Goal: Task Accomplishment & Management: Complete application form

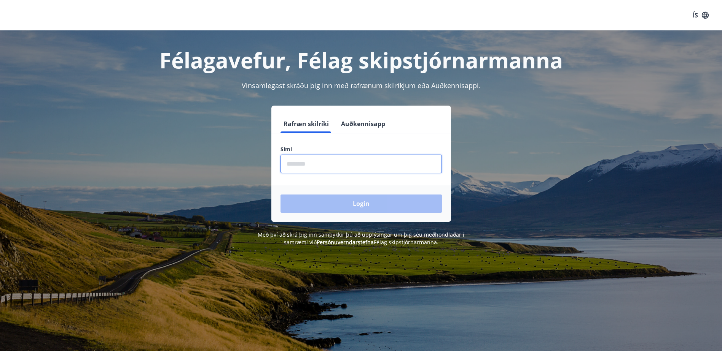
click at [344, 168] on input "phone" at bounding box center [360, 164] width 161 height 19
type input "********"
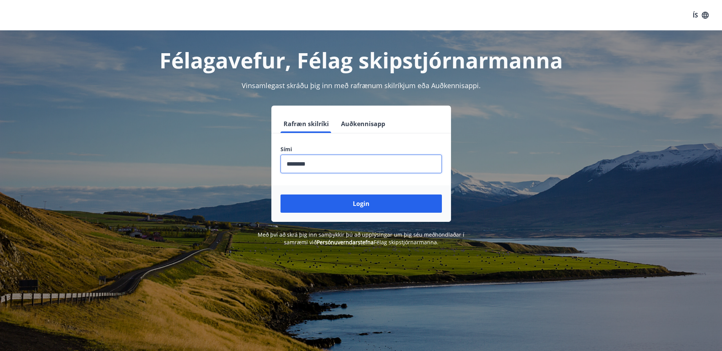
click at [340, 204] on button "Login" at bounding box center [360, 204] width 161 height 18
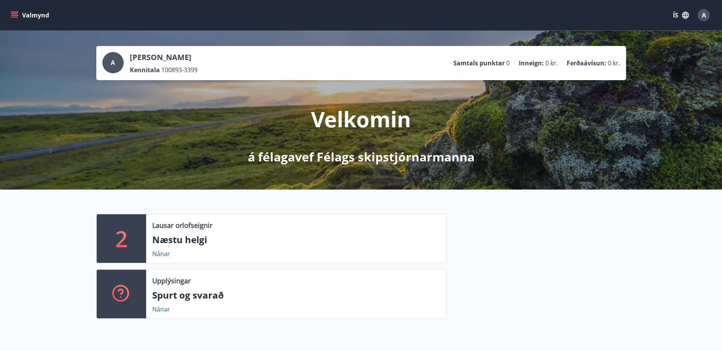
click at [37, 18] on button "Valmynd" at bounding box center [30, 15] width 43 height 14
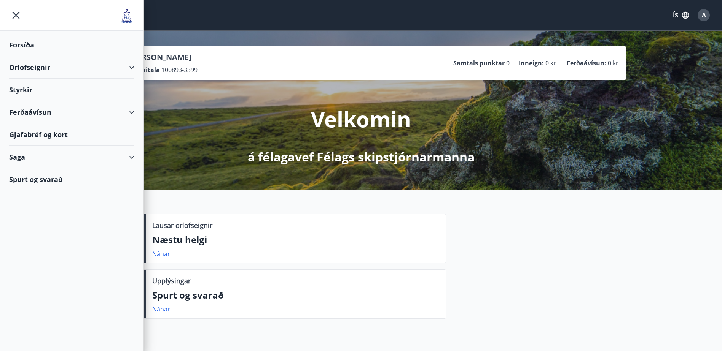
click at [81, 71] on div "Orlofseignir" at bounding box center [71, 67] width 125 height 22
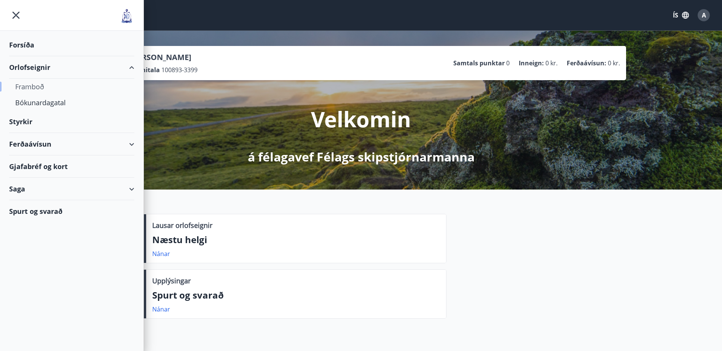
click at [41, 86] on div "Framboð" at bounding box center [71, 87] width 113 height 16
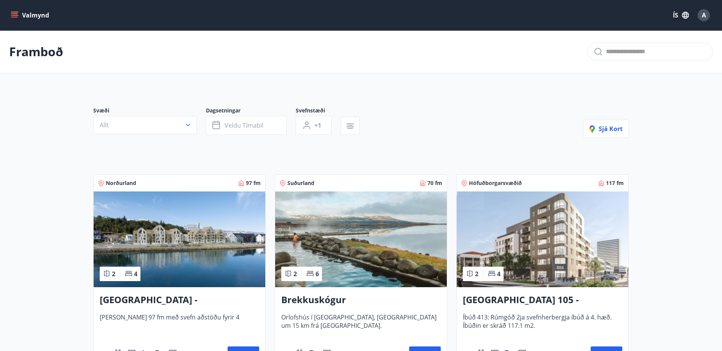
click at [14, 14] on icon "menu" at bounding box center [14, 13] width 7 height 1
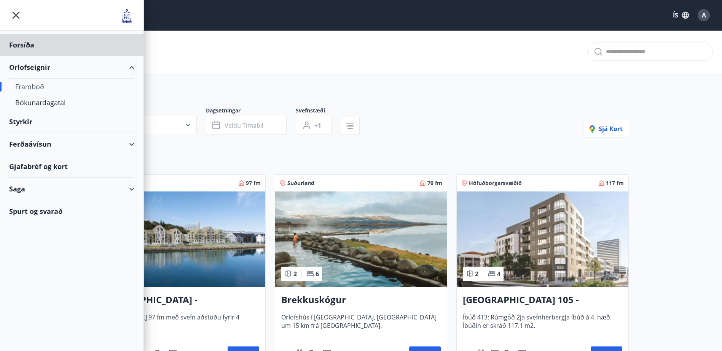
click at [30, 119] on div "Styrkir" at bounding box center [71, 122] width 125 height 22
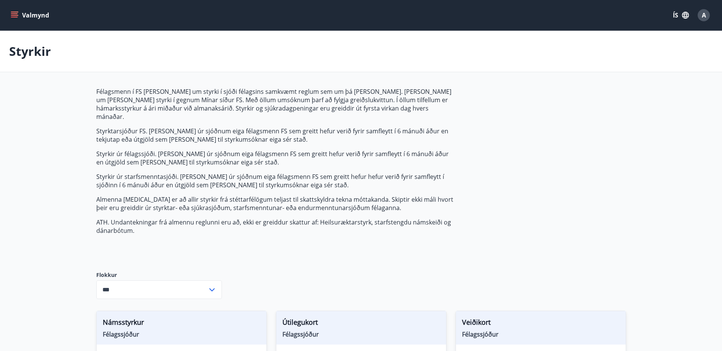
type input "***"
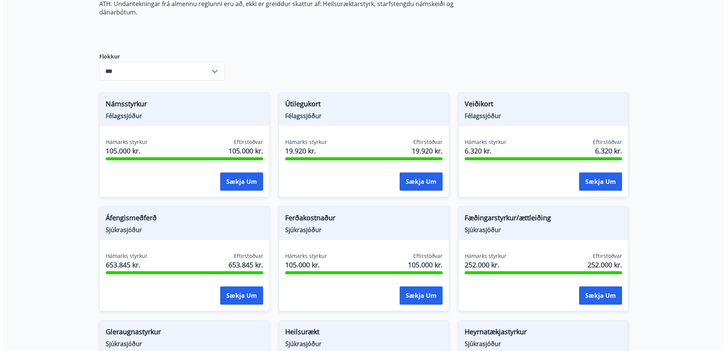
scroll to position [205, 0]
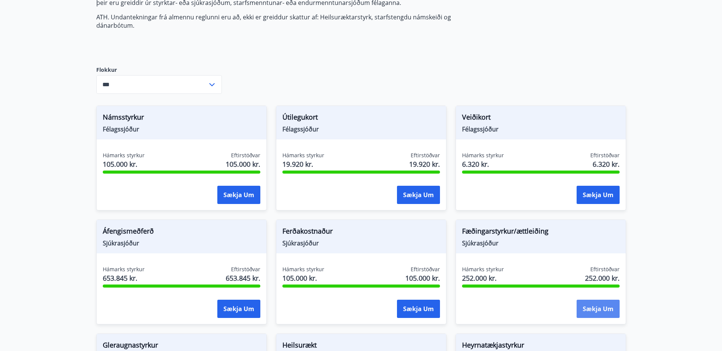
click at [596, 302] on button "Sækja um" at bounding box center [597, 309] width 43 height 18
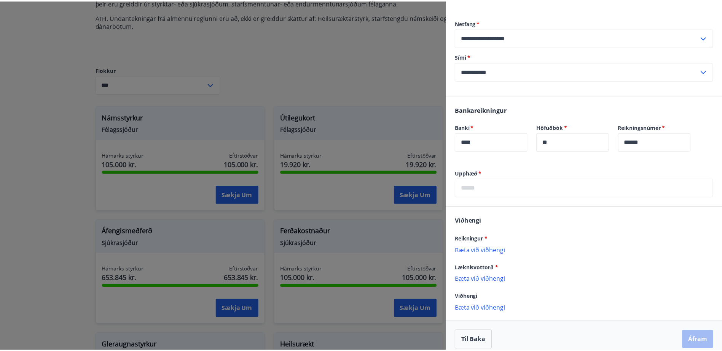
scroll to position [139, 0]
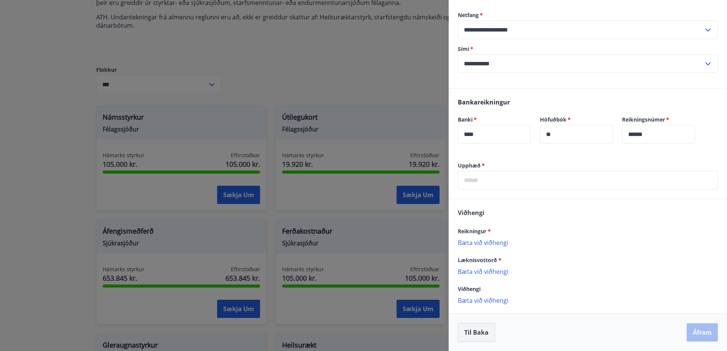
click at [472, 328] on button "Til baka" at bounding box center [476, 332] width 37 height 19
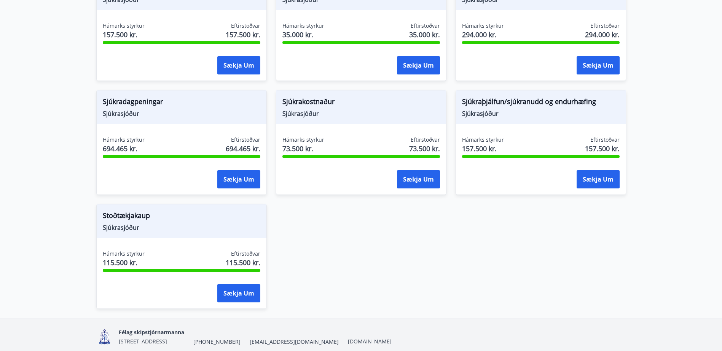
scroll to position [700, 0]
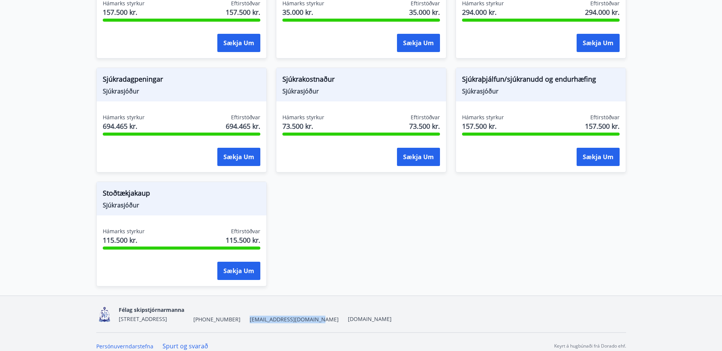
drag, startPoint x: 331, startPoint y: 312, endPoint x: 268, endPoint y: 310, distance: 62.8
click at [268, 310] on div "Félag skipstjórnarmanna Grensásvegur 13, 2. hæð., 108 Reykjavík +354 520-1280 s…" at bounding box center [255, 314] width 273 height 18
copy span "[EMAIL_ADDRESS][DOMAIN_NAME]"
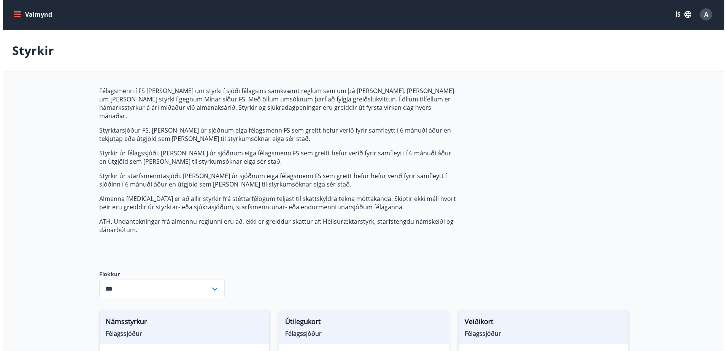
scroll to position [0, 0]
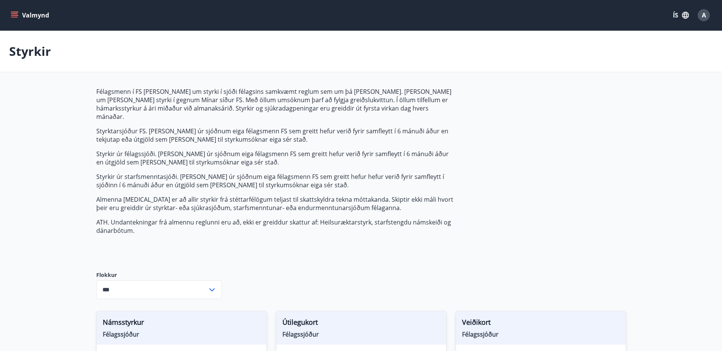
click at [707, 16] on div "A" at bounding box center [703, 15] width 12 height 12
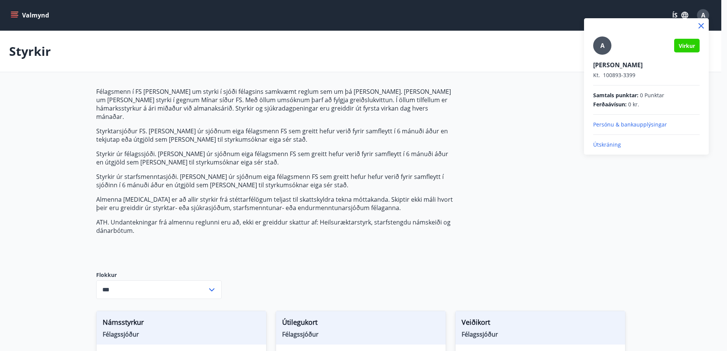
click at [639, 141] on p "Útskráning" at bounding box center [646, 145] width 106 height 8
